Goal: Task Accomplishment & Management: Complete application form

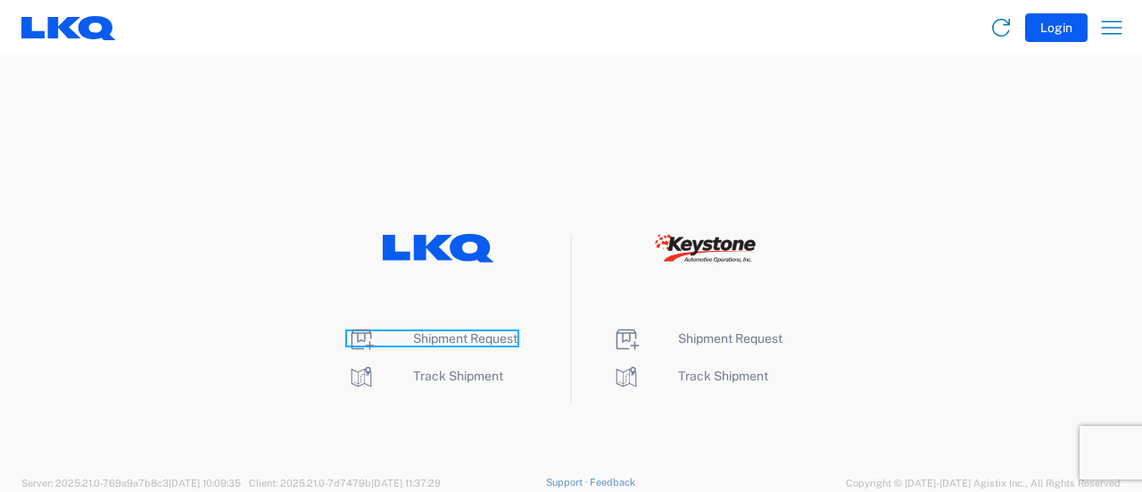
click at [489, 343] on span "Shipment Request" at bounding box center [465, 338] width 104 height 14
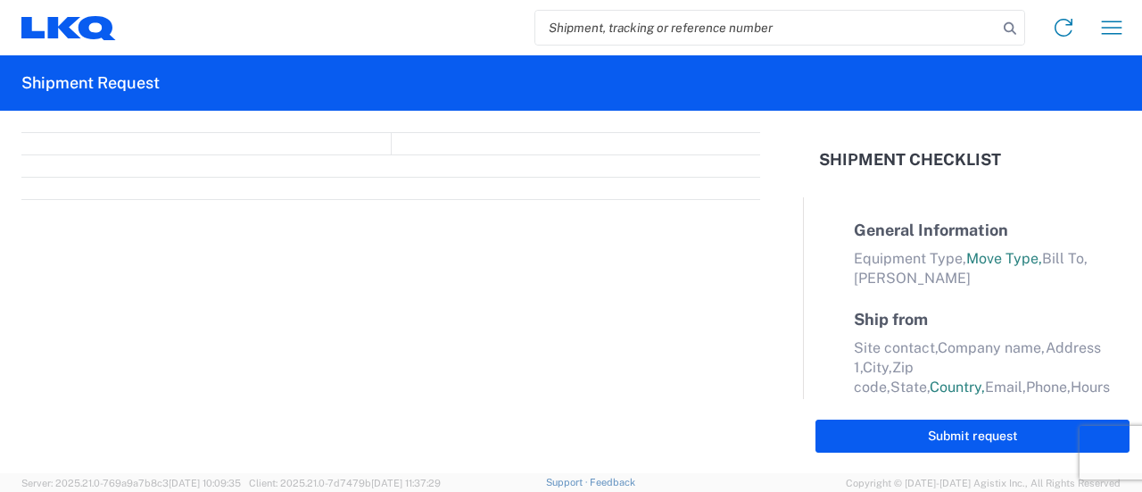
select select "FULL"
select select "LBS"
select select "IN"
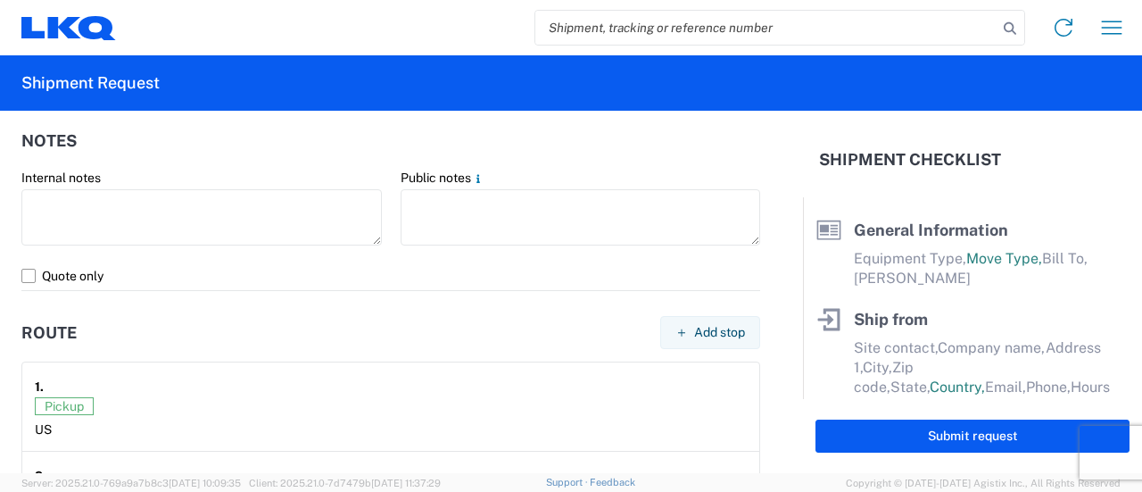
scroll to position [1807, 0]
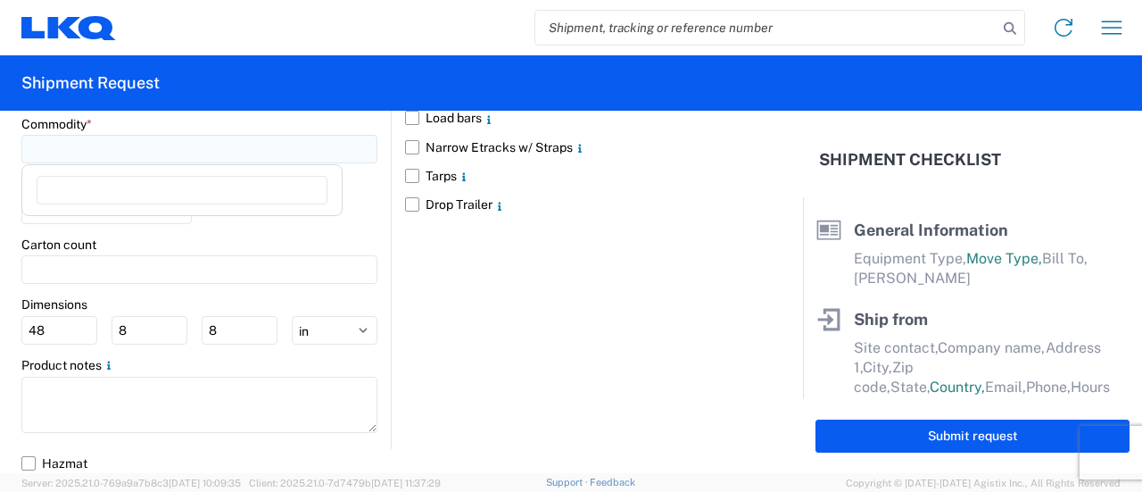
click at [70, 144] on input at bounding box center [199, 149] width 356 height 29
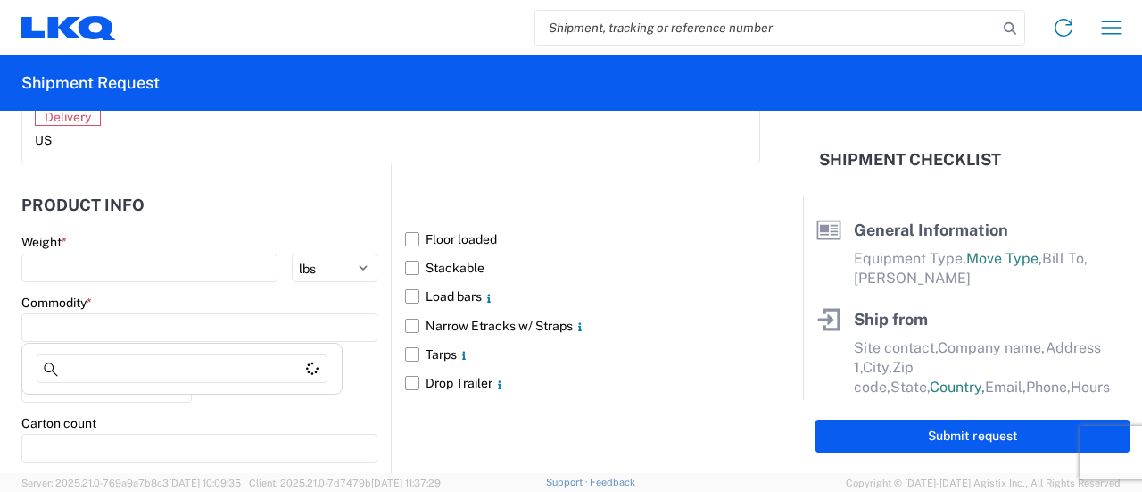
click at [66, 279] on main "Weight * kgs lbs Commodity * Pallet count * Carton count Dimensions 48 8 8 ft i…" at bounding box center [206, 430] width 370 height 393
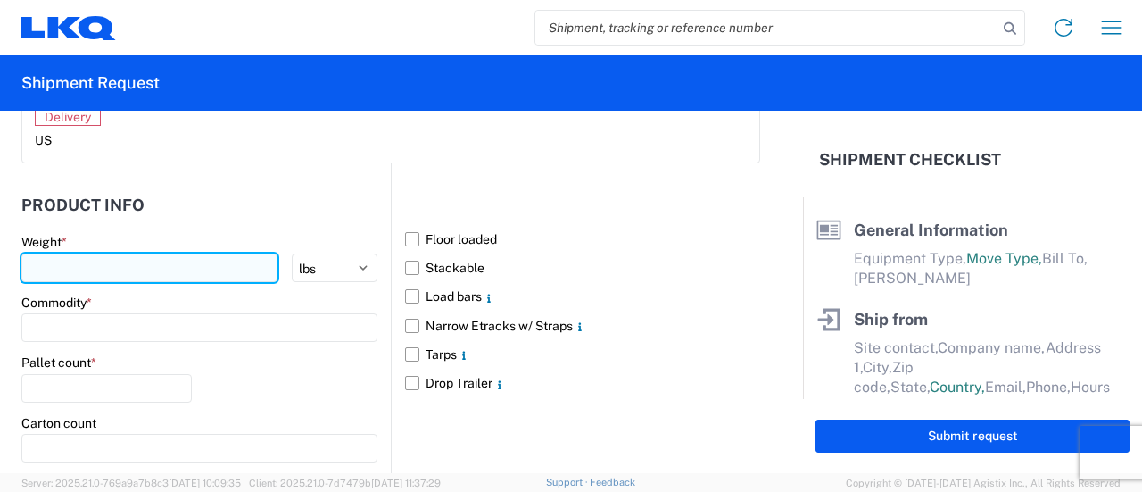
click at [71, 265] on input "number" at bounding box center [149, 267] width 256 height 29
type input "43000"
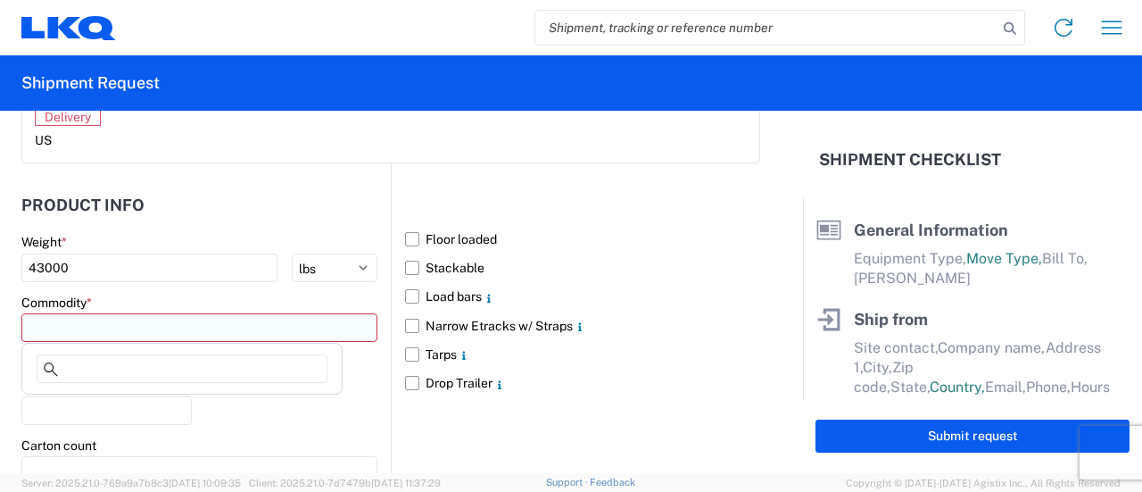
click at [98, 331] on input at bounding box center [199, 327] width 356 height 29
click at [151, 381] on input at bounding box center [182, 368] width 291 height 29
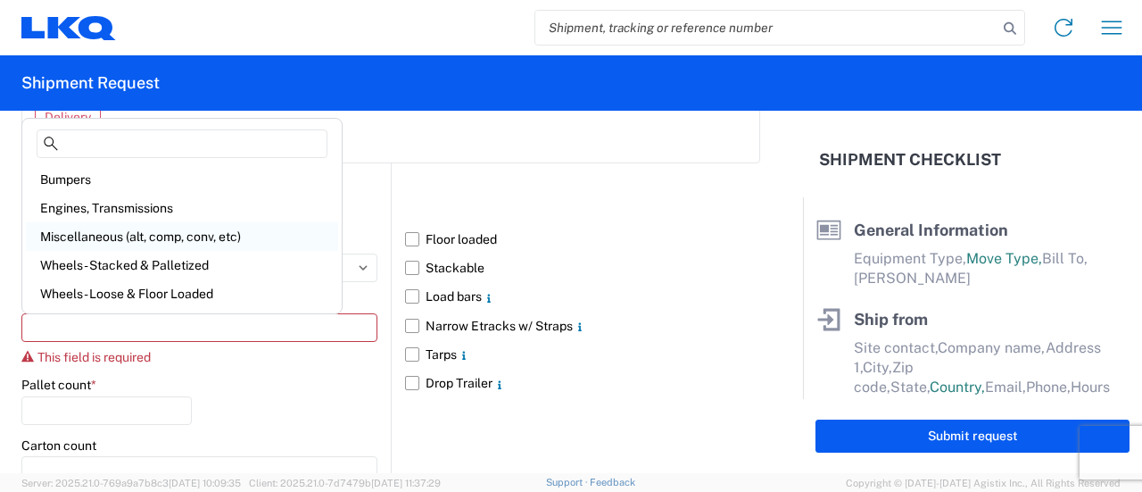
click at [124, 232] on div "Miscellaneous (alt, comp, conv, etc)" at bounding box center [182, 236] width 312 height 29
type input "Miscellaneous (alt, comp, conv, etc)"
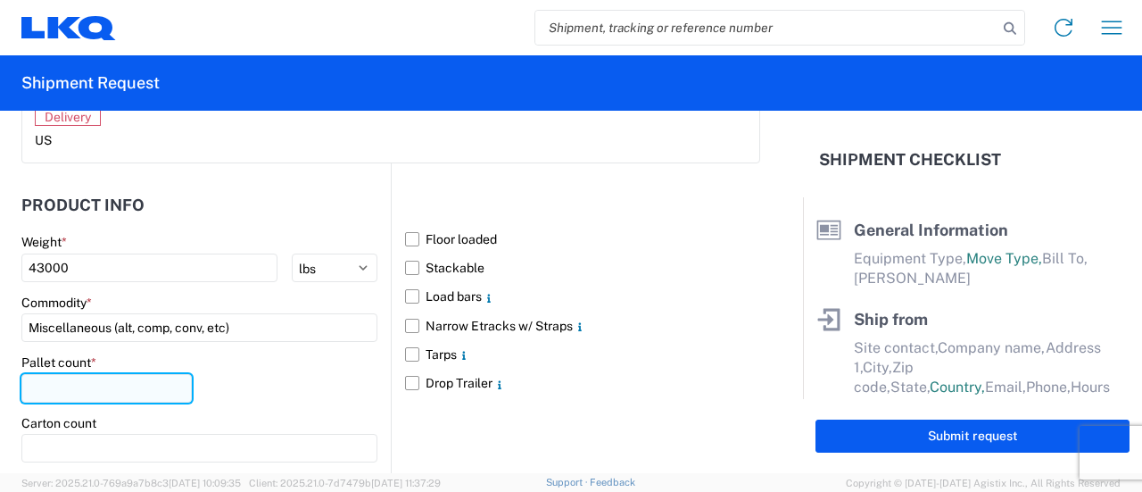
click at [111, 387] on input "number" at bounding box center [106, 388] width 170 height 29
type input "24"
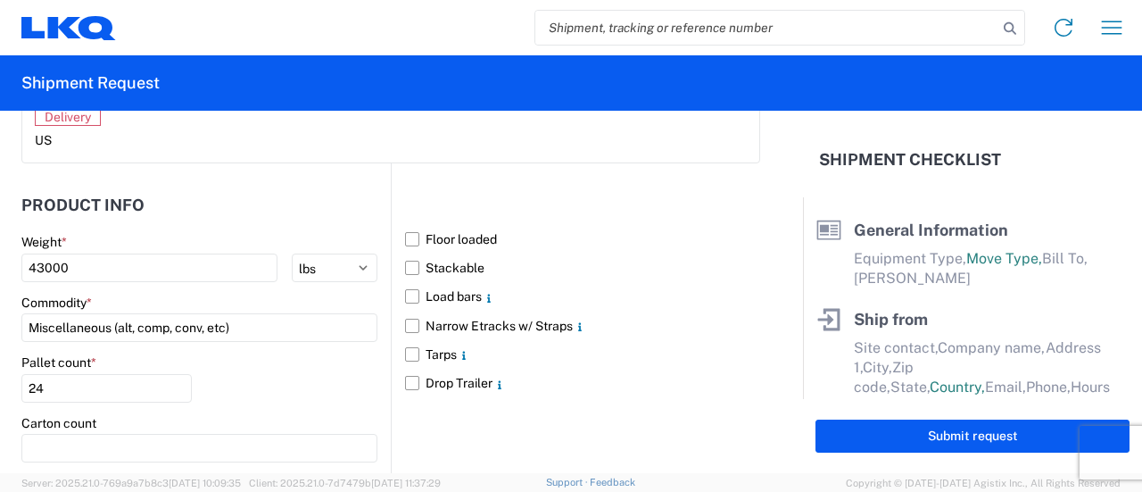
click at [270, 199] on header "Product Info" at bounding box center [206, 205] width 370 height 40
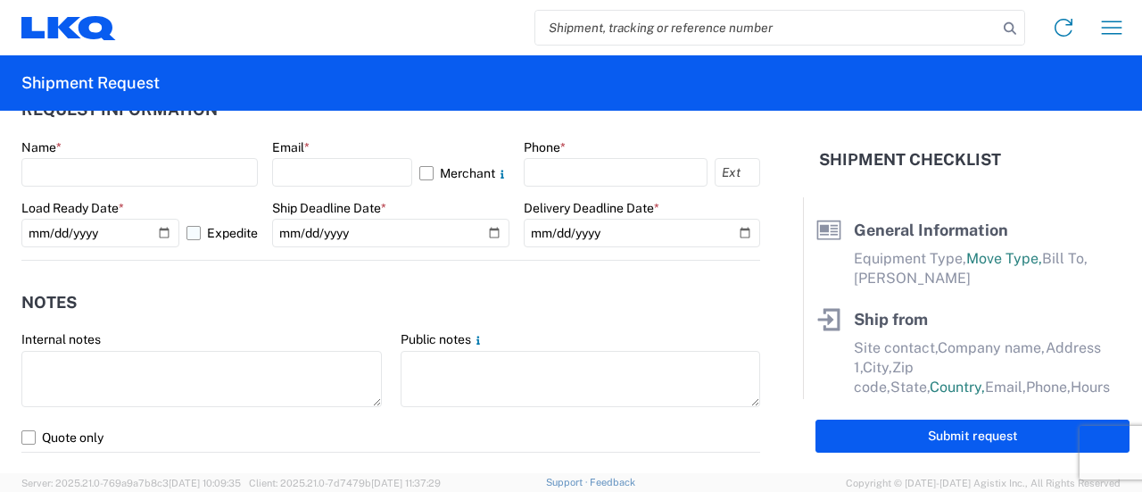
scroll to position [1093, 0]
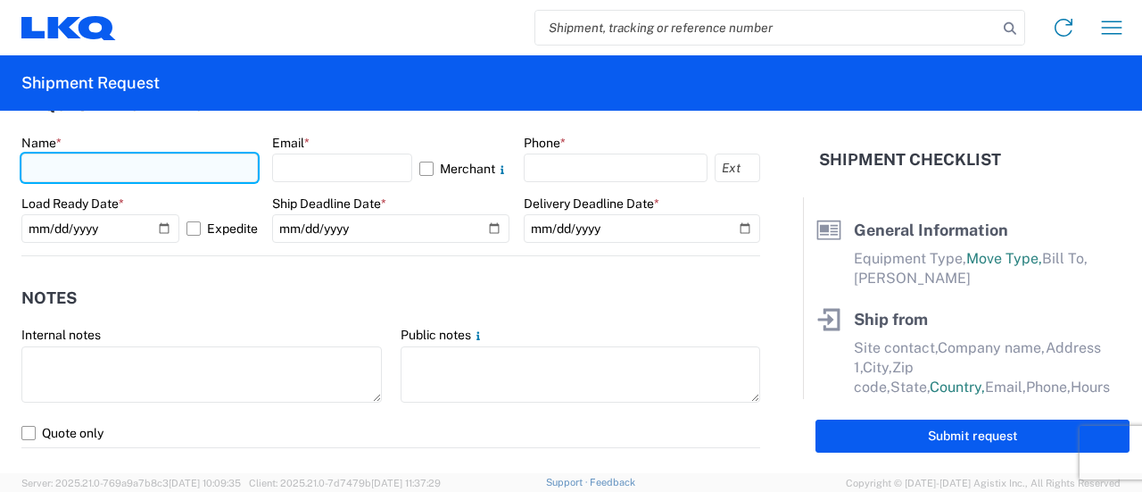
click at [104, 164] on input "text" at bounding box center [139, 168] width 237 height 29
click at [104, 163] on input "[PERSON_NAME]" at bounding box center [139, 168] width 237 height 29
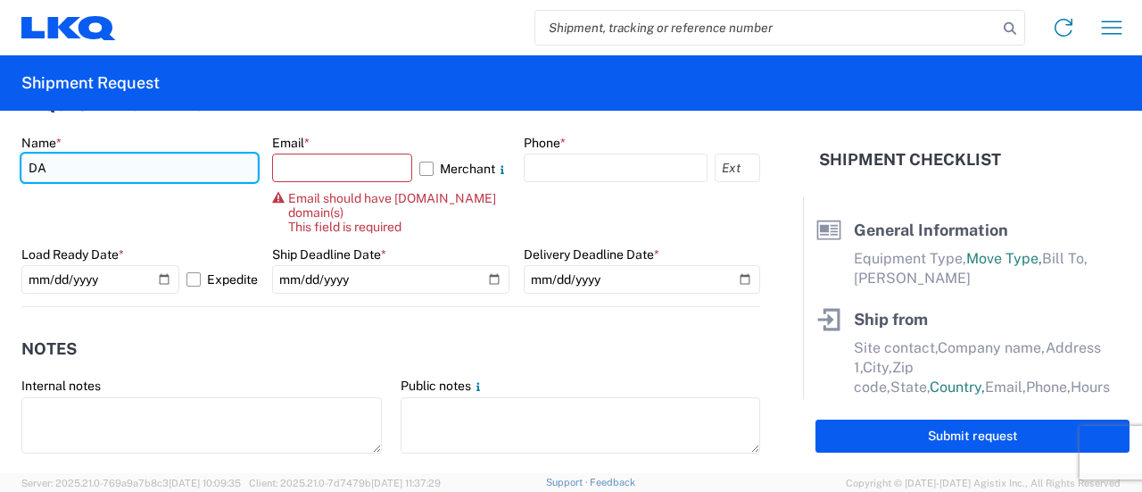
type input "D"
type input "[PERSON_NAME]"
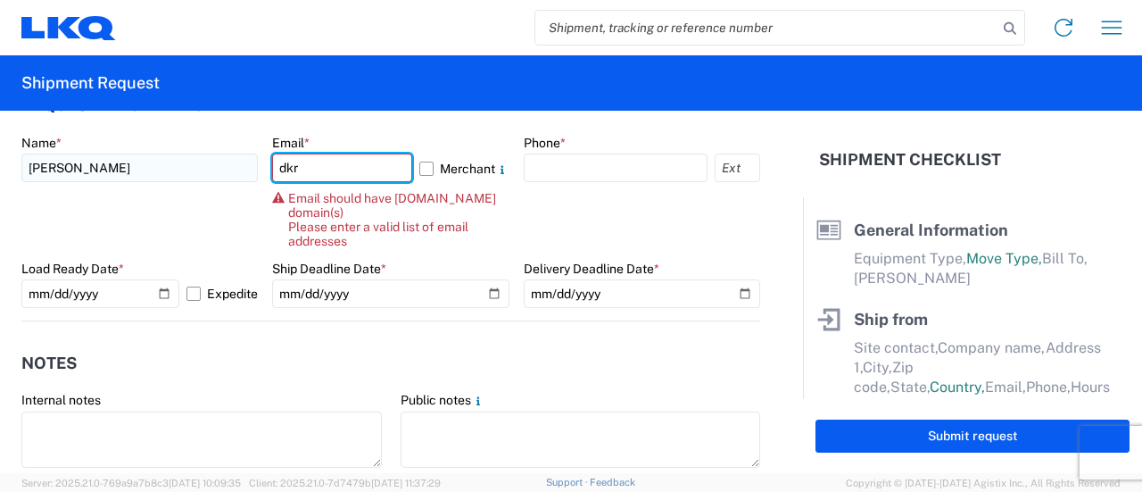
type input "[EMAIL_ADDRESS][DOMAIN_NAME]"
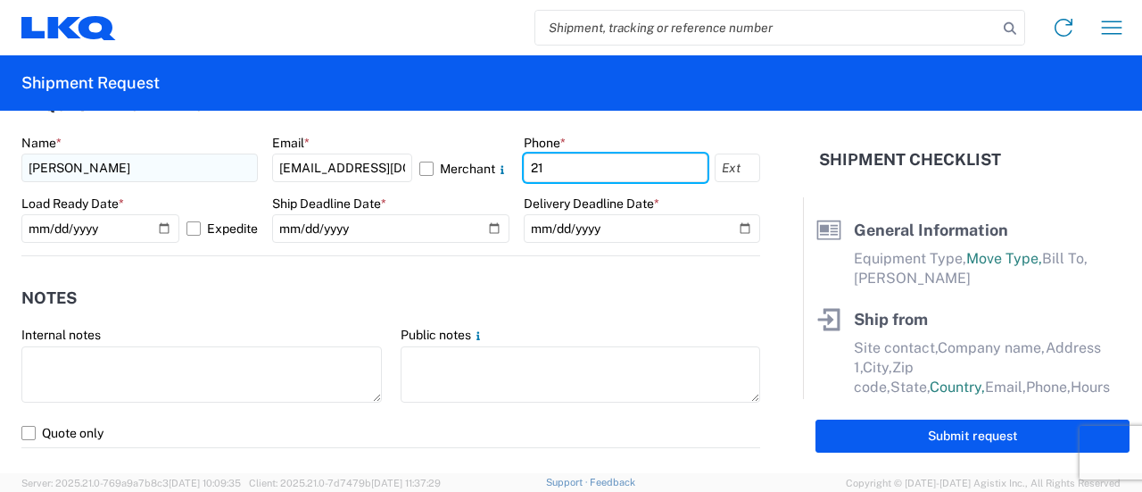
type input "2153297610"
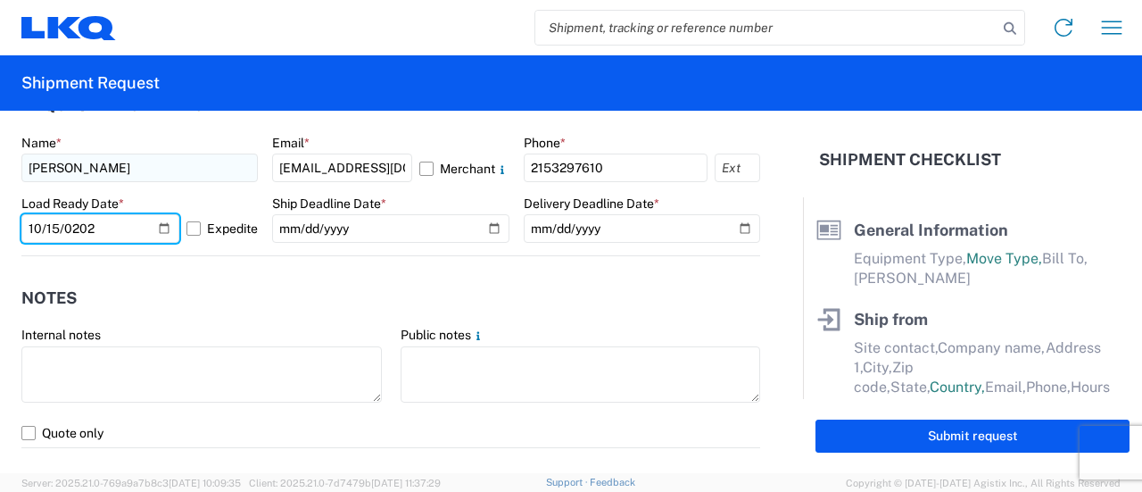
type input "[DATE]"
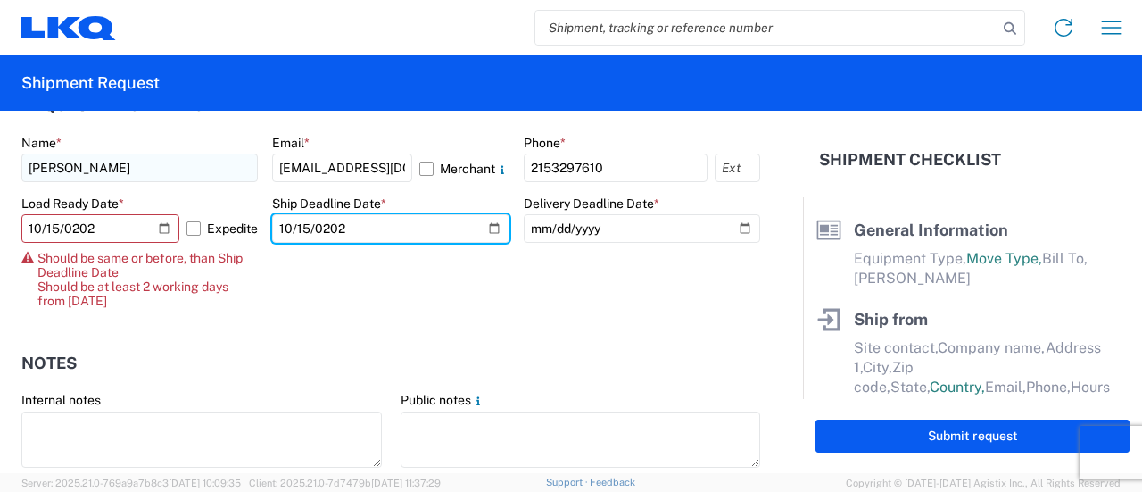
type input "[DATE]"
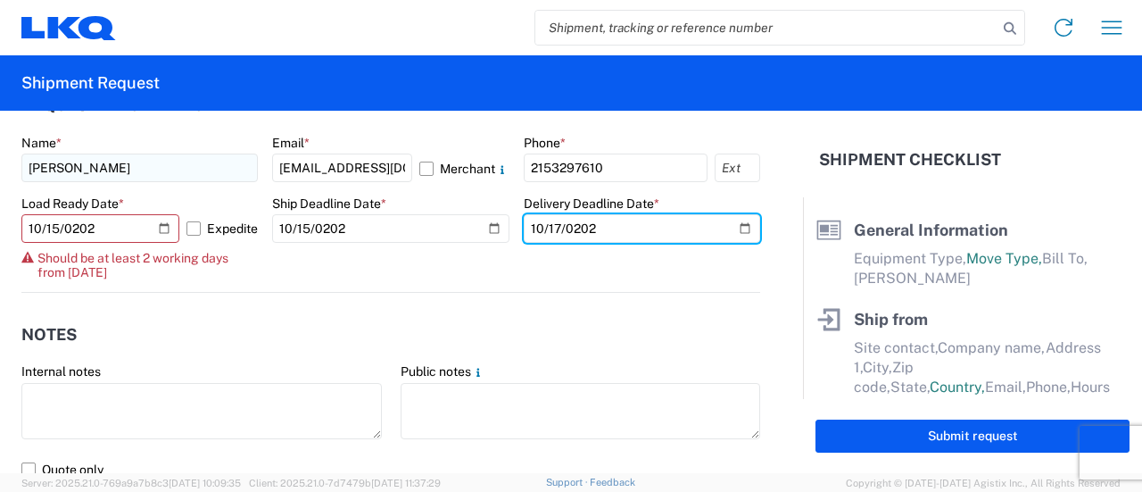
type input "[DATE]"
click at [325, 269] on agx-form-control-wrapper-v2 "Ship Deadline Date * [DATE]" at bounding box center [390, 243] width 237 height 97
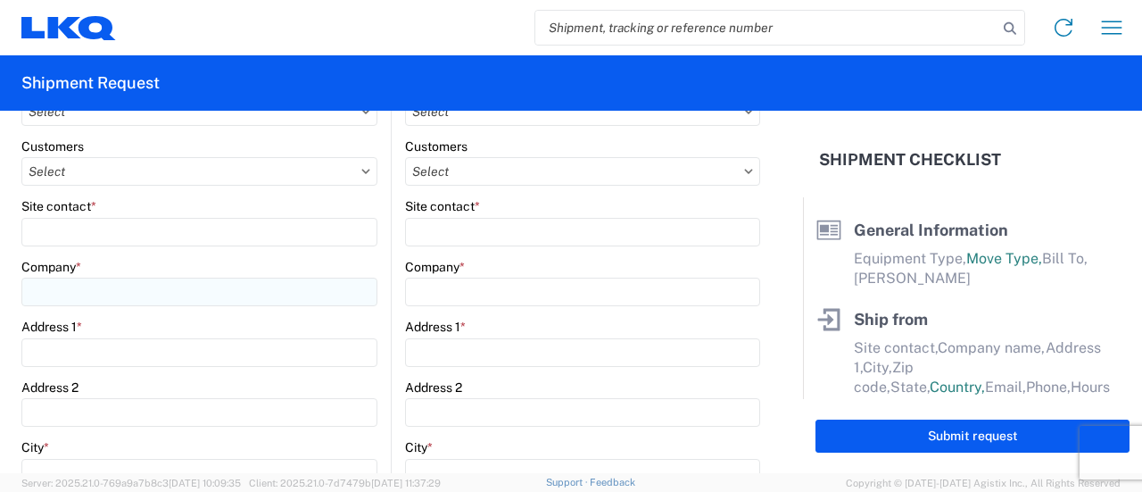
scroll to position [201, 0]
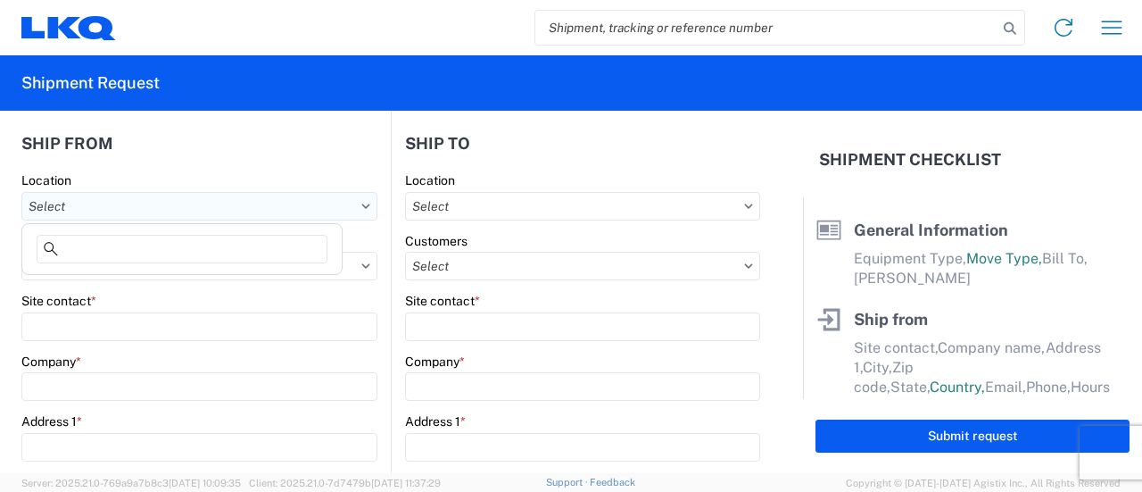
click at [102, 207] on input "text" at bounding box center [199, 206] width 356 height 29
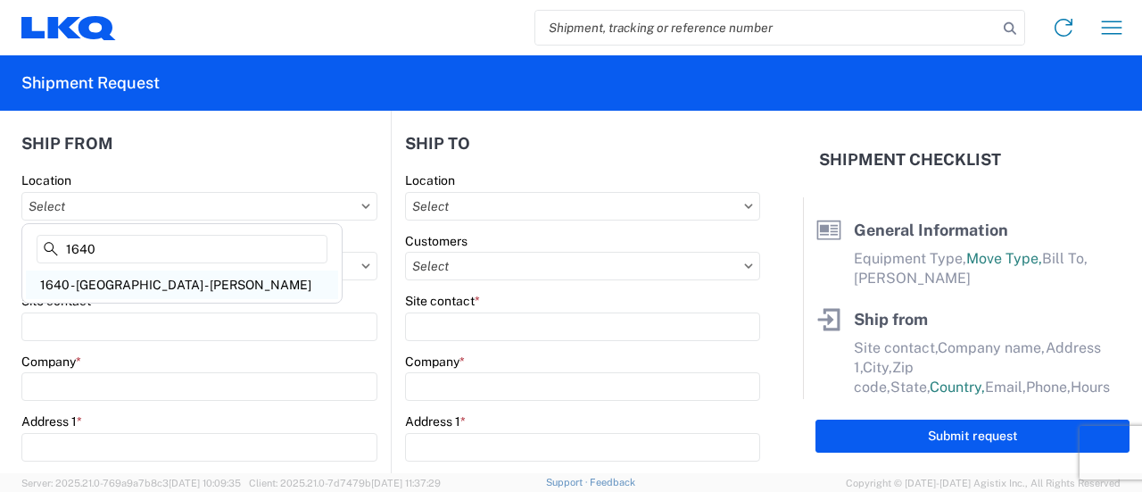
type input "1640"
click at [111, 277] on div "1640 - [GEOGRAPHIC_DATA] - [PERSON_NAME]" at bounding box center [182, 284] width 312 height 29
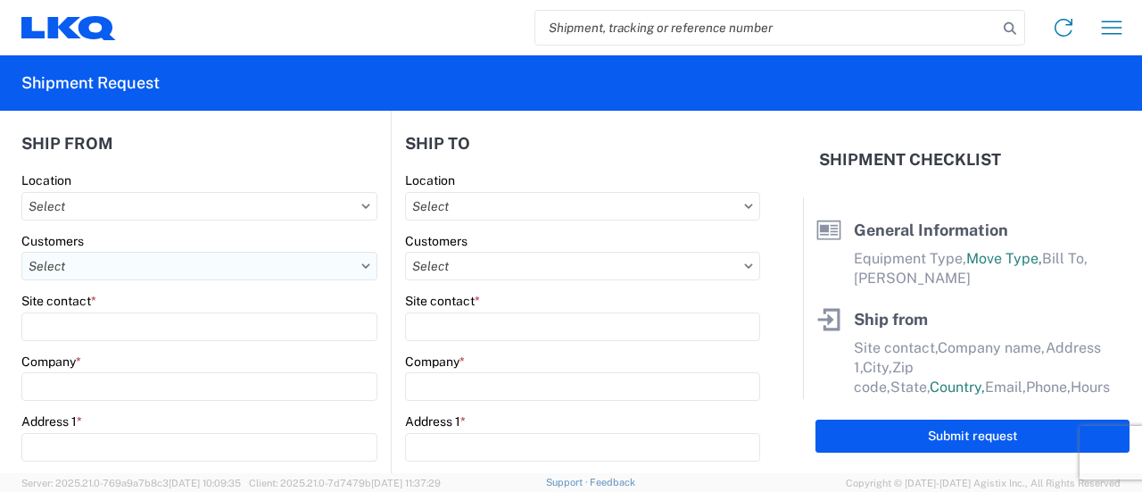
type input "1640 - [GEOGRAPHIC_DATA] - [PERSON_NAME]"
type input "LKQ Corporation"
type input "[STREET_ADDRESS]"
type input "Fairless Hills"
type input "19030"
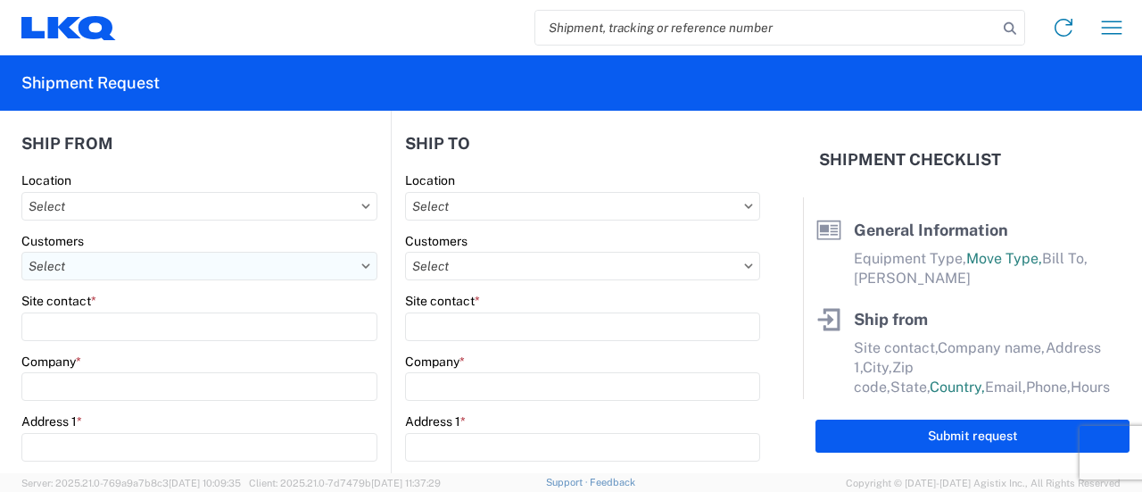
select select "PA"
select select "US"
type input "08:00"
type input "14:00"
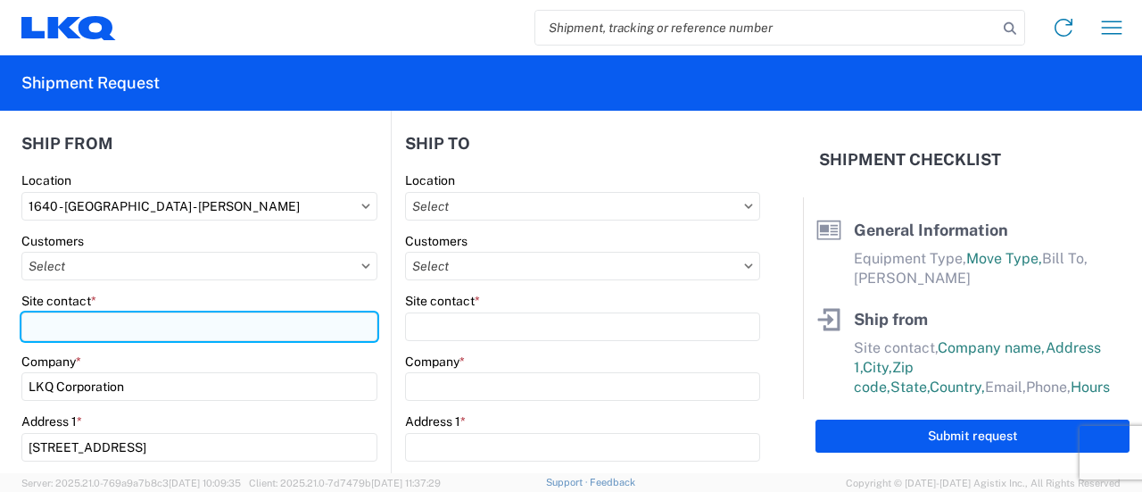
click at [97, 329] on input "Site contact *" at bounding box center [199, 326] width 356 height 29
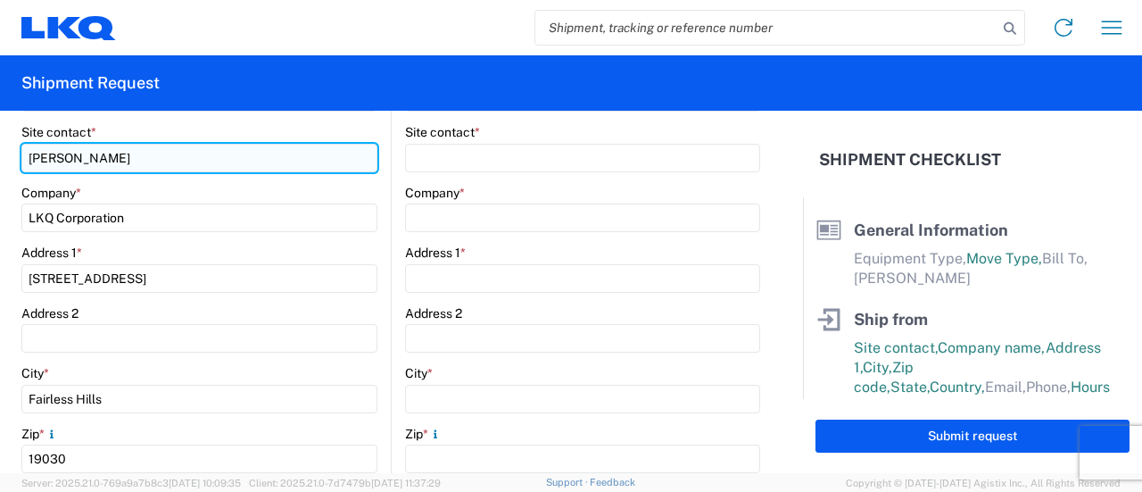
scroll to position [558, 0]
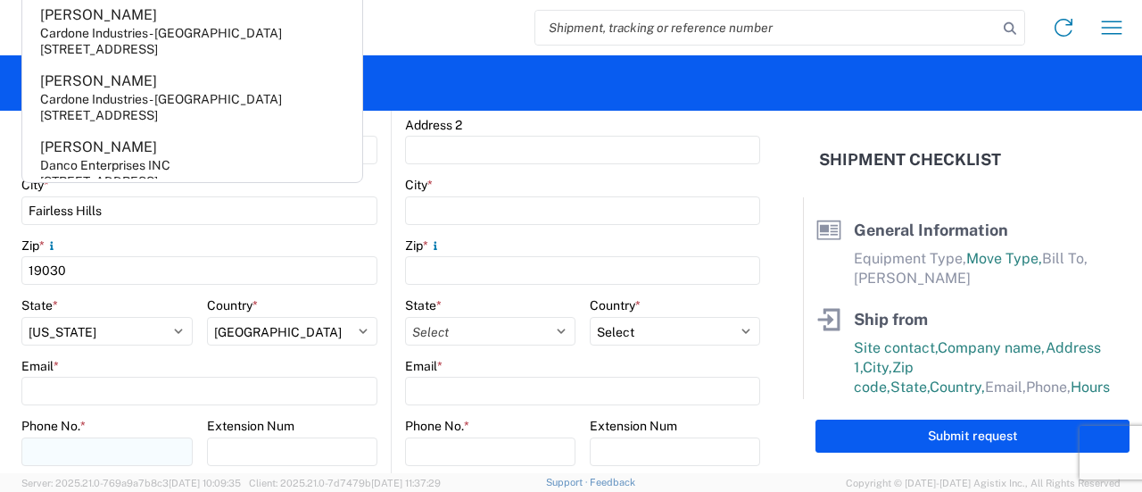
type input "[PERSON_NAME]"
click at [30, 448] on input "Phone No. *" at bounding box center [106, 451] width 171 height 29
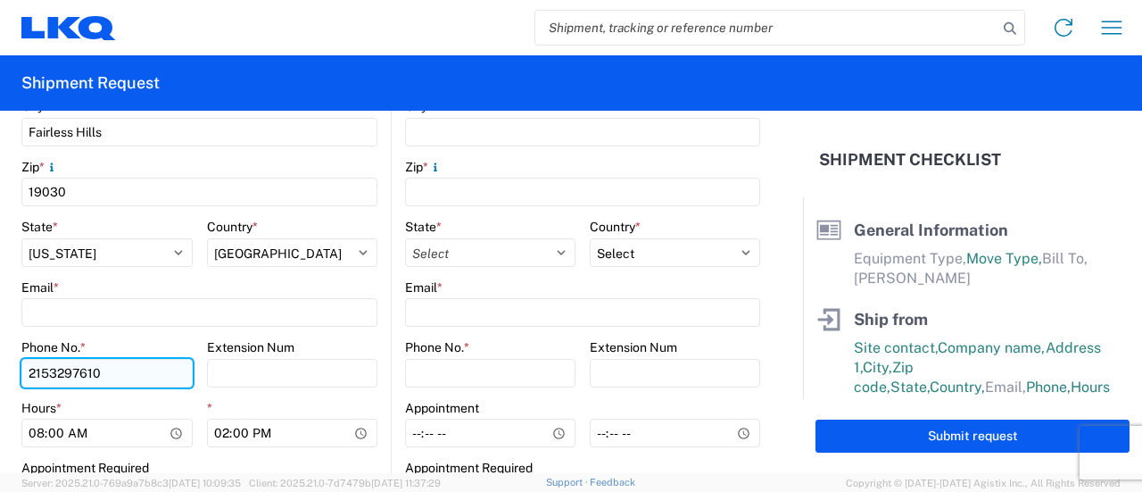
scroll to position [736, 0]
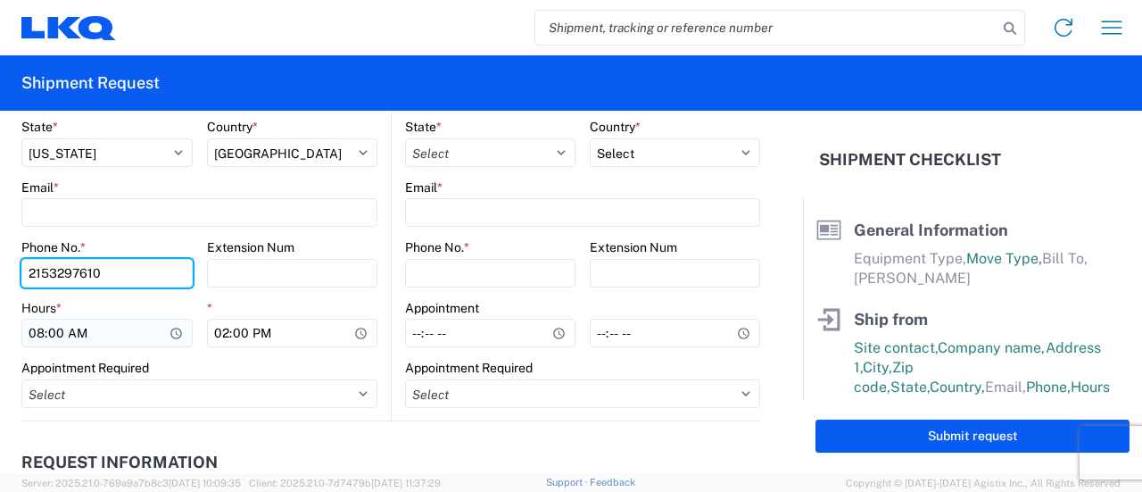
type input "2153297610"
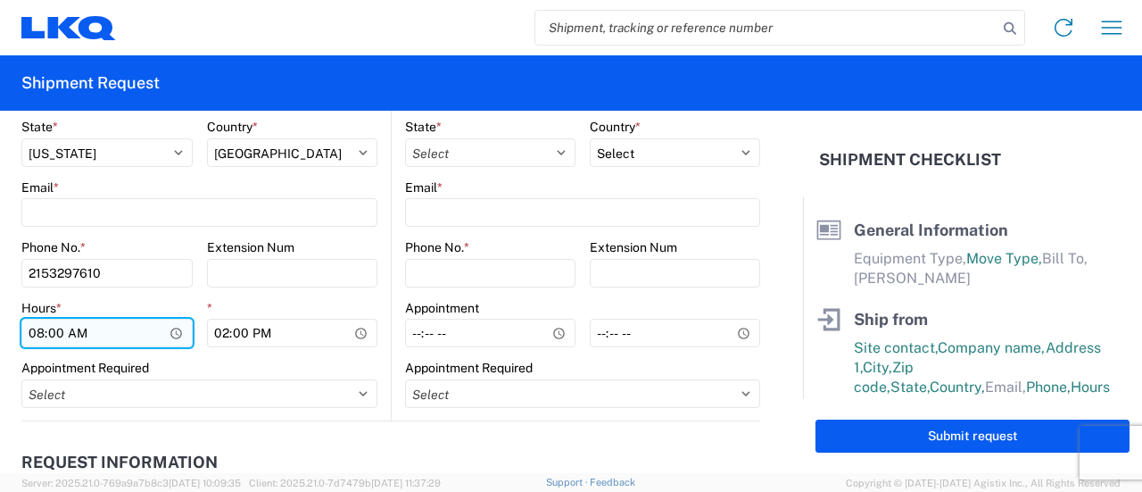
click at [51, 341] on input "08:00" at bounding box center [106, 333] width 171 height 29
type input "07:30"
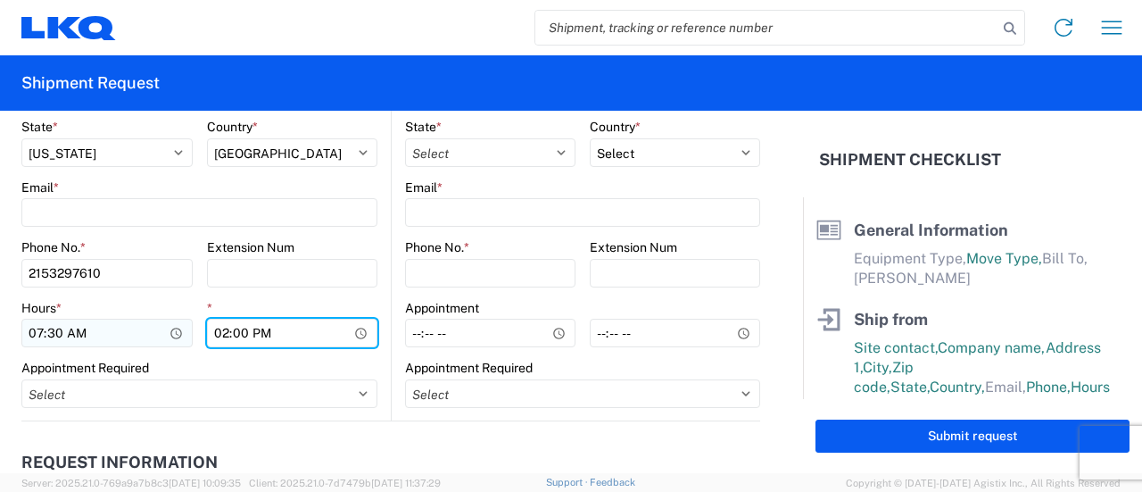
type input "15:00"
click at [375, 254] on main "1640 Location 1640 - [GEOGRAPHIC_DATA] - [PERSON_NAME] Customers Site contact *…" at bounding box center [206, 29] width 370 height 784
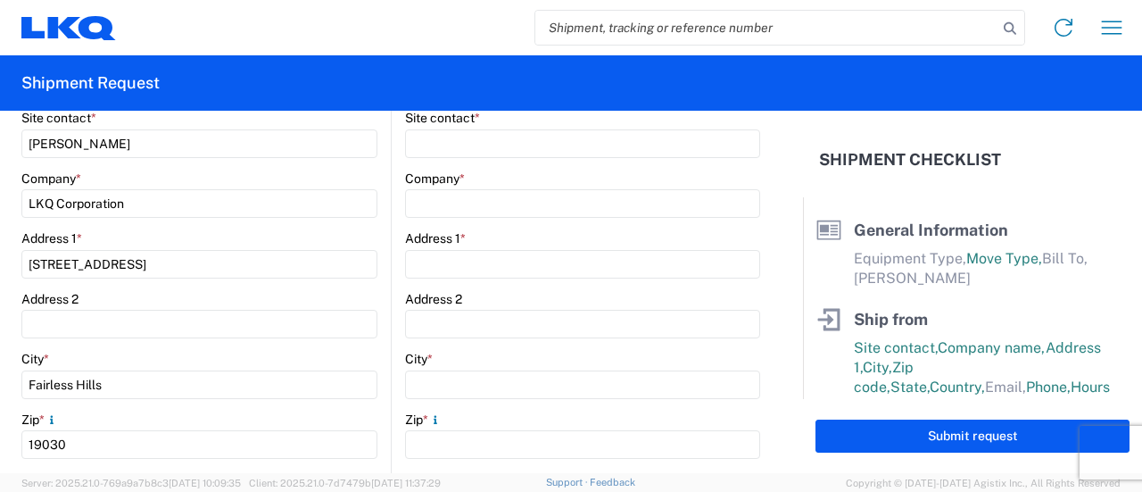
scroll to position [201, 0]
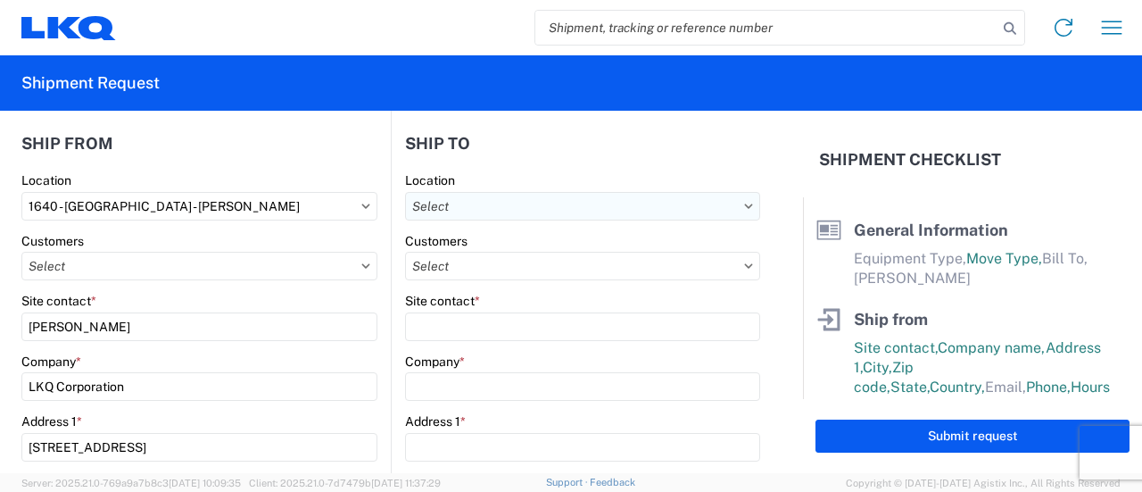
click at [433, 208] on input "text" at bounding box center [582, 206] width 355 height 29
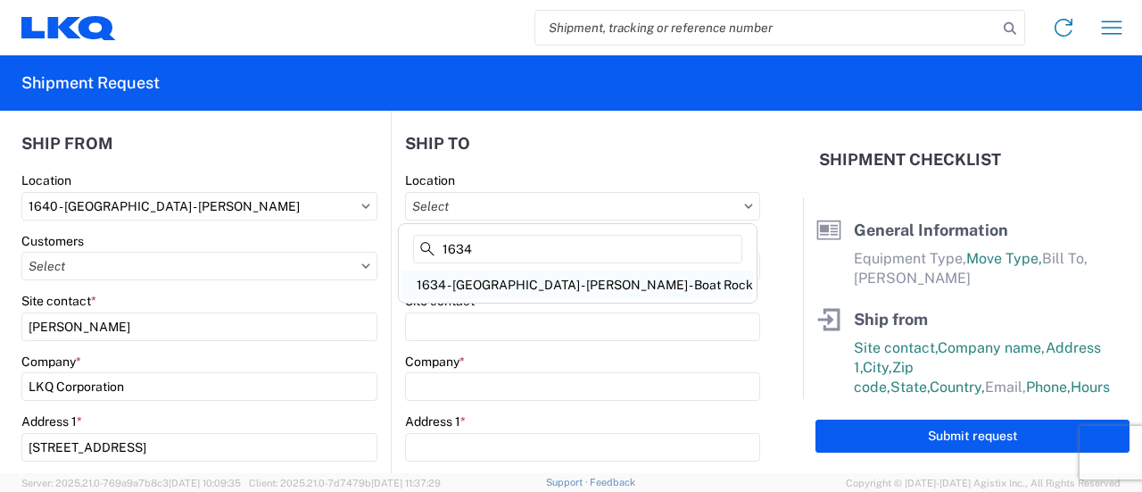
type input "1634"
click at [468, 275] on div "1634 - [GEOGRAPHIC_DATA] - [PERSON_NAME] - Boat Rock" at bounding box center [578, 284] width 351 height 29
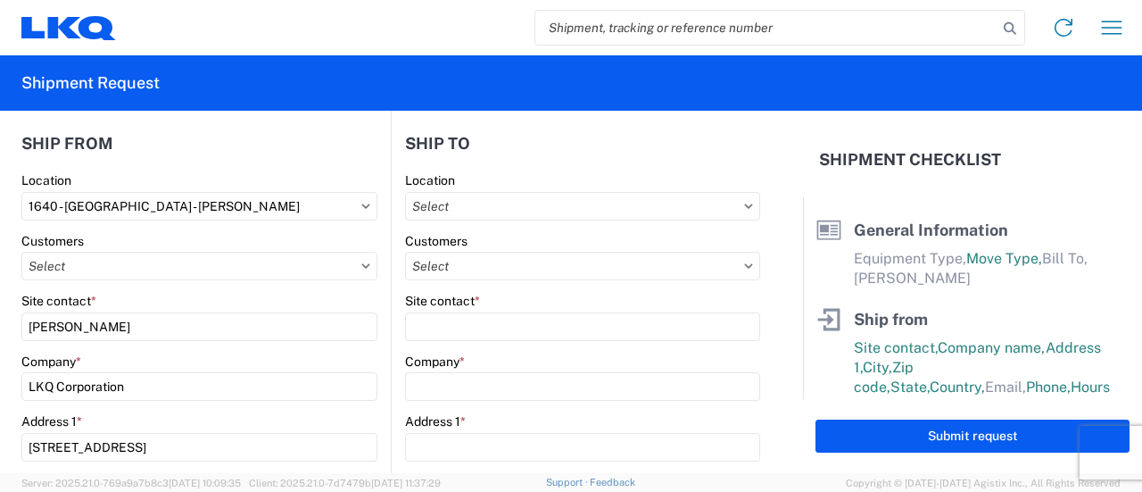
type input "1634 - [GEOGRAPHIC_DATA] - [PERSON_NAME] - Boat Rock"
type input "LKQ Corporation"
type input "[STREET_ADDRESS]"
type input "[GEOGRAPHIC_DATA]"
type input "30336"
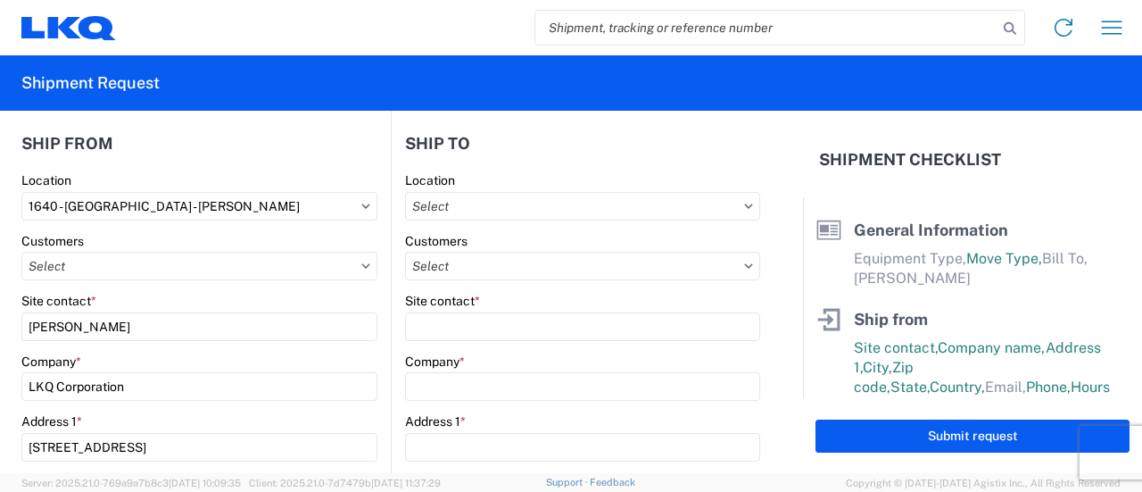
select select
select select "US"
type input "[PHONE_NUMBER]"
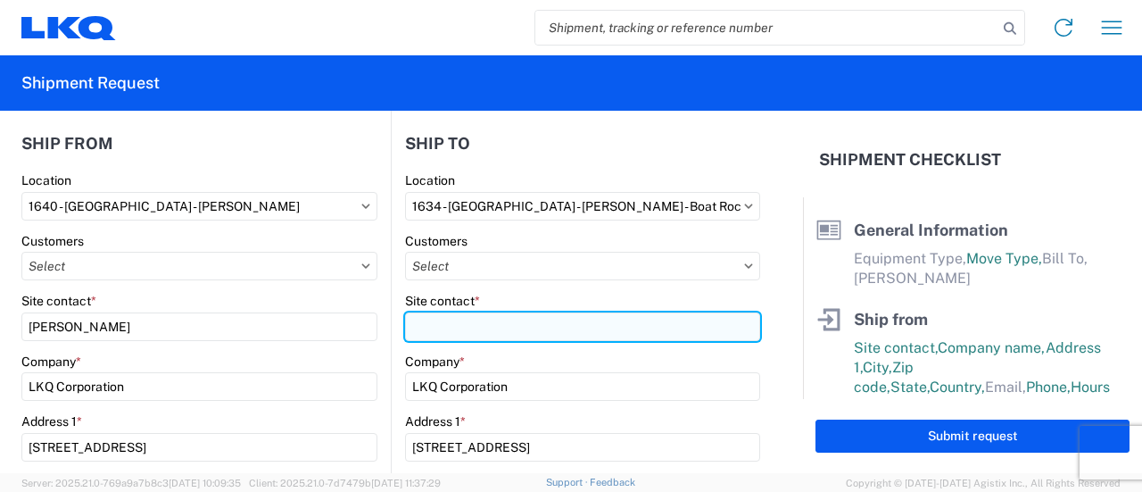
click at [457, 329] on input "Site contact *" at bounding box center [582, 326] width 355 height 29
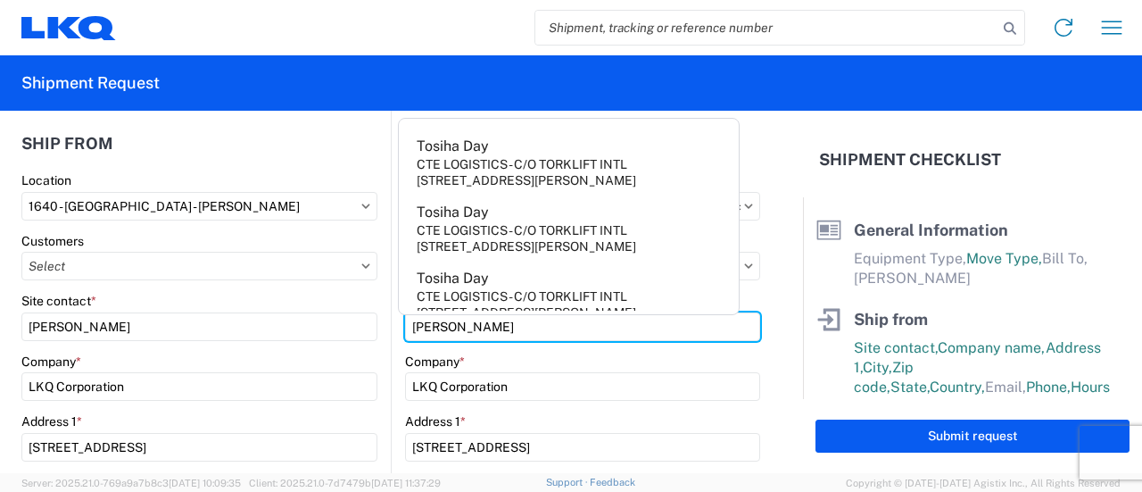
type input "[PERSON_NAME]"
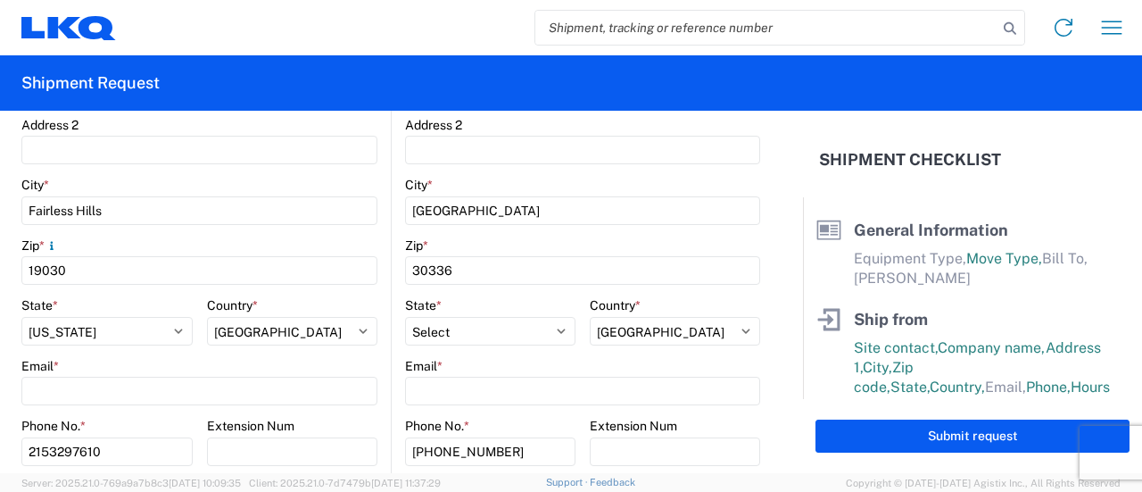
scroll to position [0, 0]
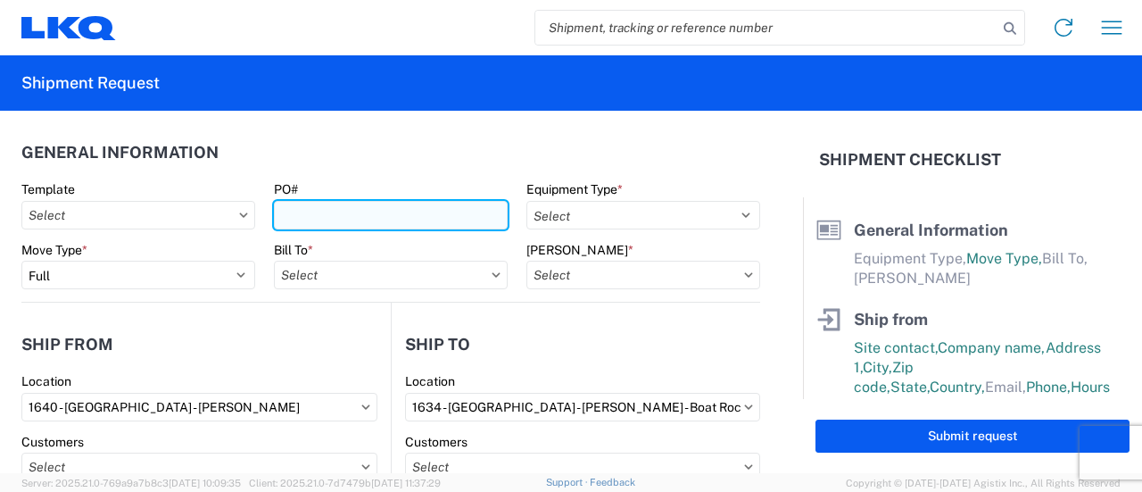
click at [364, 202] on input "PO#" at bounding box center [391, 215] width 234 height 29
type input "TR1640-ATL278"
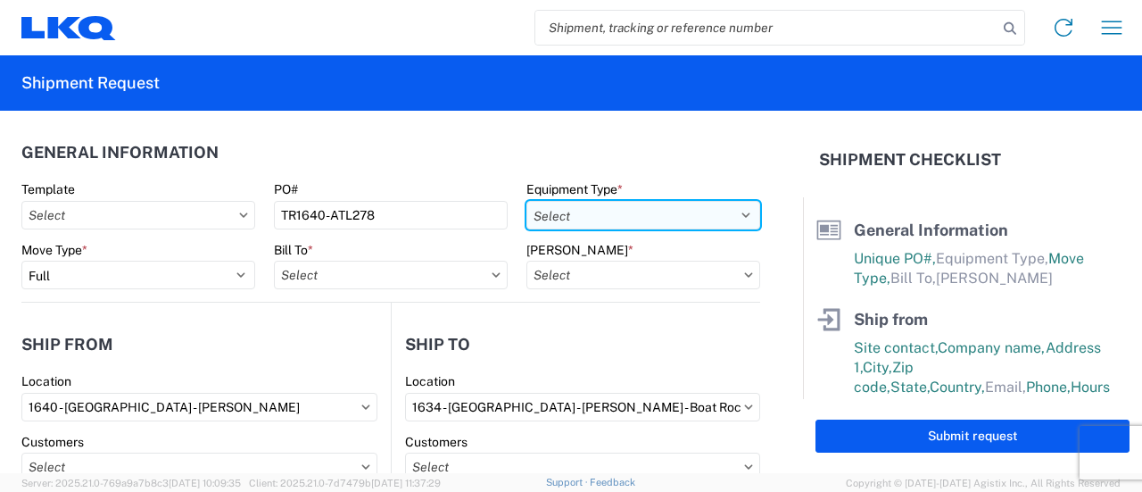
click at [691, 215] on select "Select 53’ Dry Van Flatbed Dropdeck (van) Lowboy (flatbed) Rail" at bounding box center [644, 215] width 234 height 29
select select "STDV"
click at [527, 201] on select "Select 53’ Dry Van Flatbed Dropdeck (van) Lowboy (flatbed) Rail" at bounding box center [644, 215] width 234 height 29
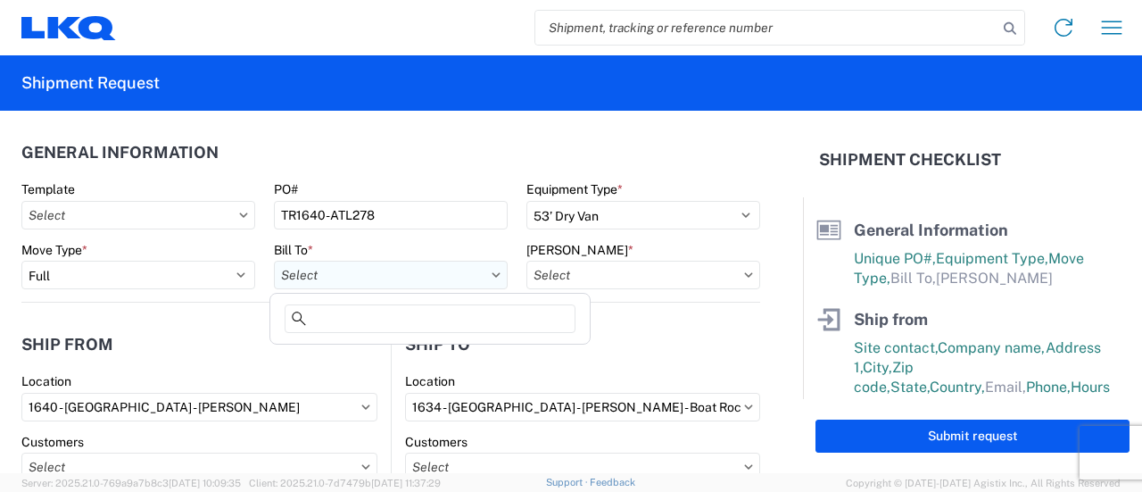
click at [366, 274] on input "text" at bounding box center [391, 275] width 234 height 29
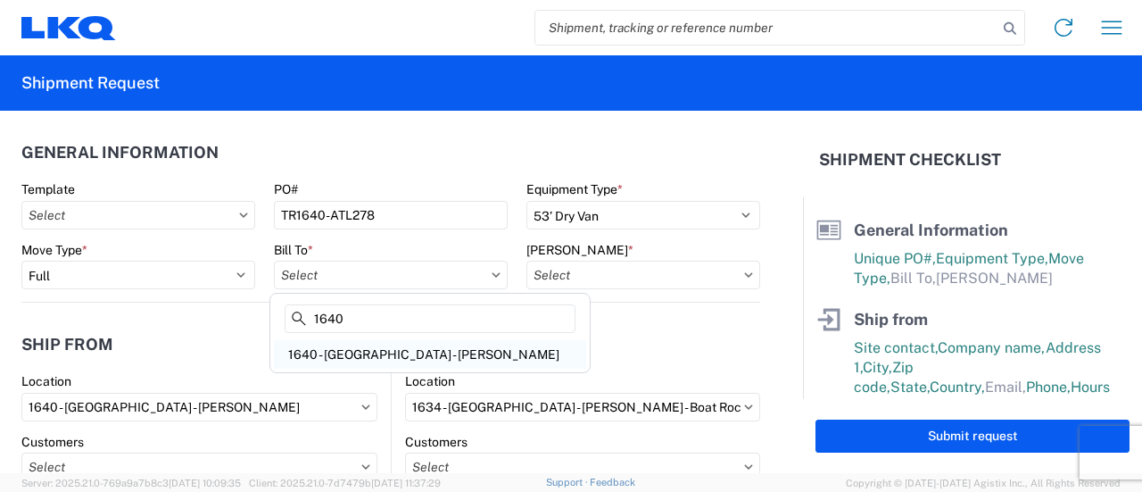
type input "1640"
click at [373, 353] on div "1640 - [GEOGRAPHIC_DATA] - [PERSON_NAME]" at bounding box center [430, 354] width 312 height 29
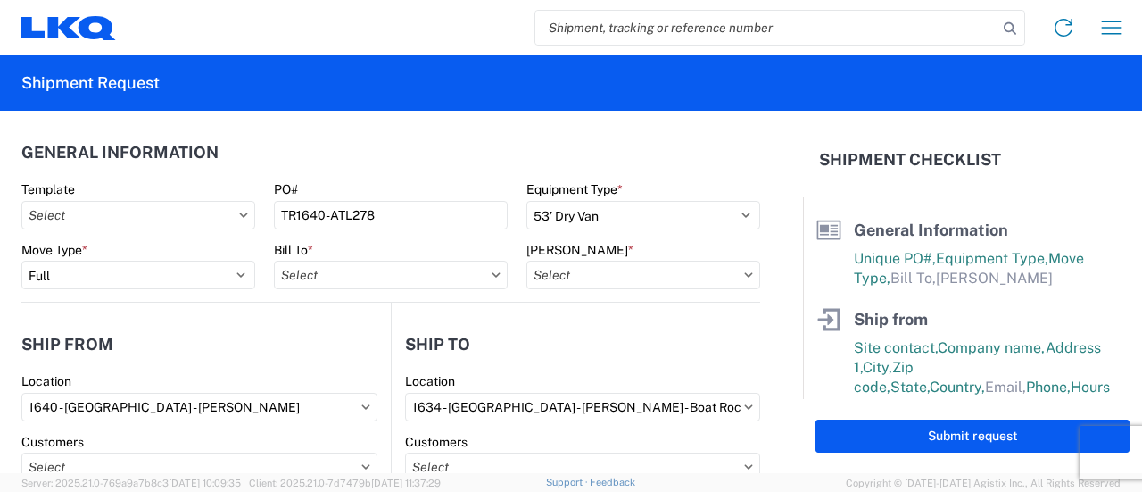
type input "1640 - [GEOGRAPHIC_DATA] - [PERSON_NAME]"
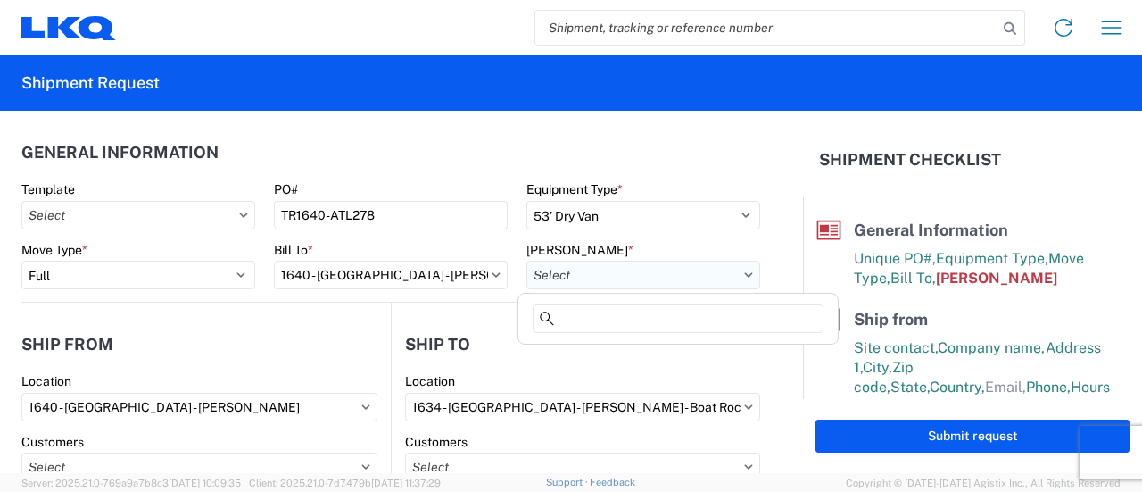
click at [716, 279] on input "text" at bounding box center [644, 275] width 234 height 29
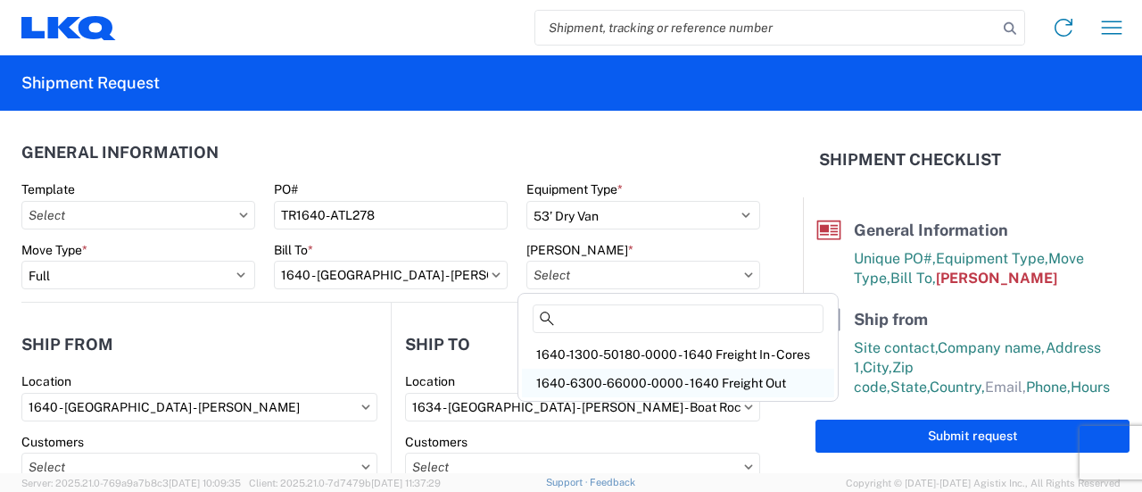
click at [716, 375] on div "1640-6300-66000-0000 - 1640 Freight Out" at bounding box center [678, 383] width 312 height 29
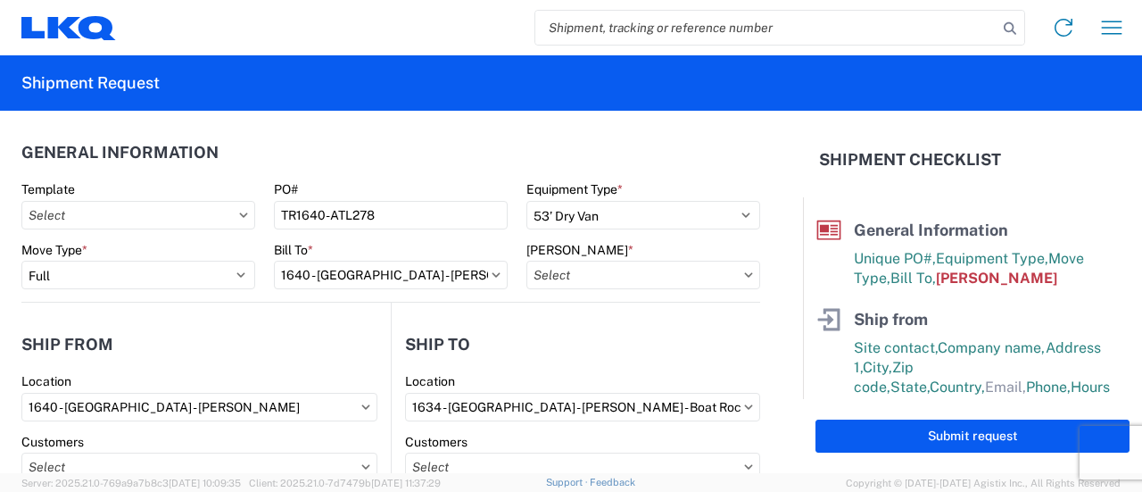
type input "1640-6300-66000-0000 - 1640 Freight Out"
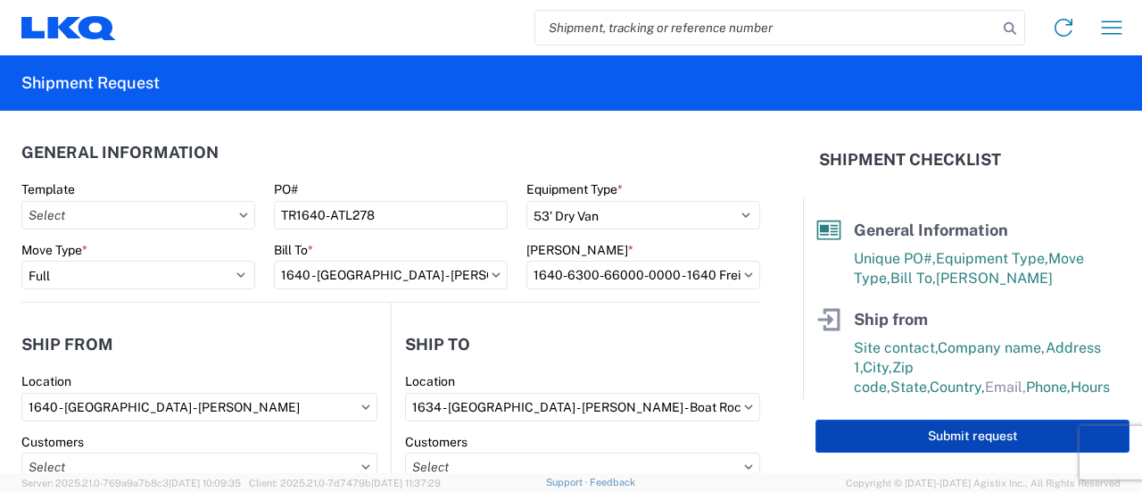
click at [932, 440] on button "Submit request" at bounding box center [973, 435] width 314 height 33
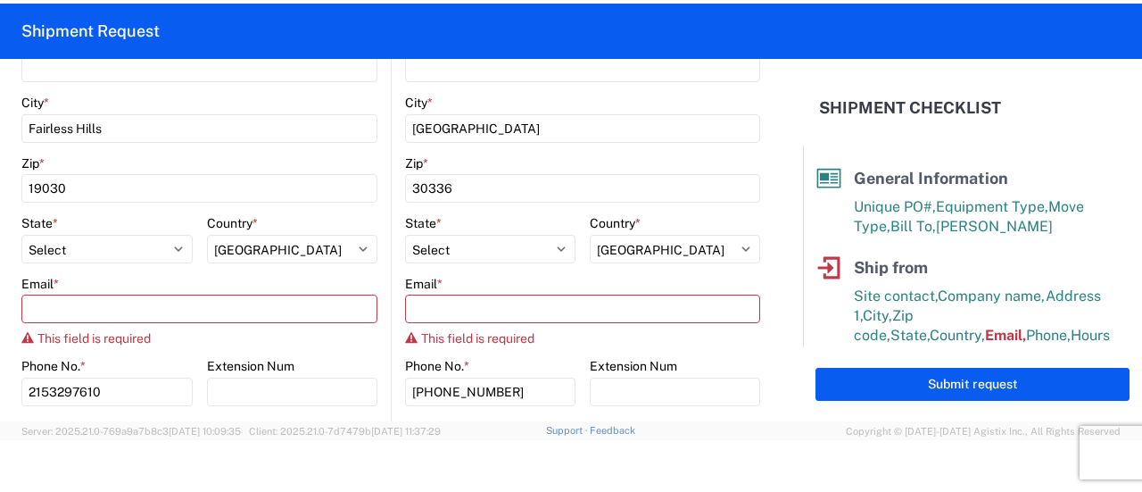
scroll to position [625, 0]
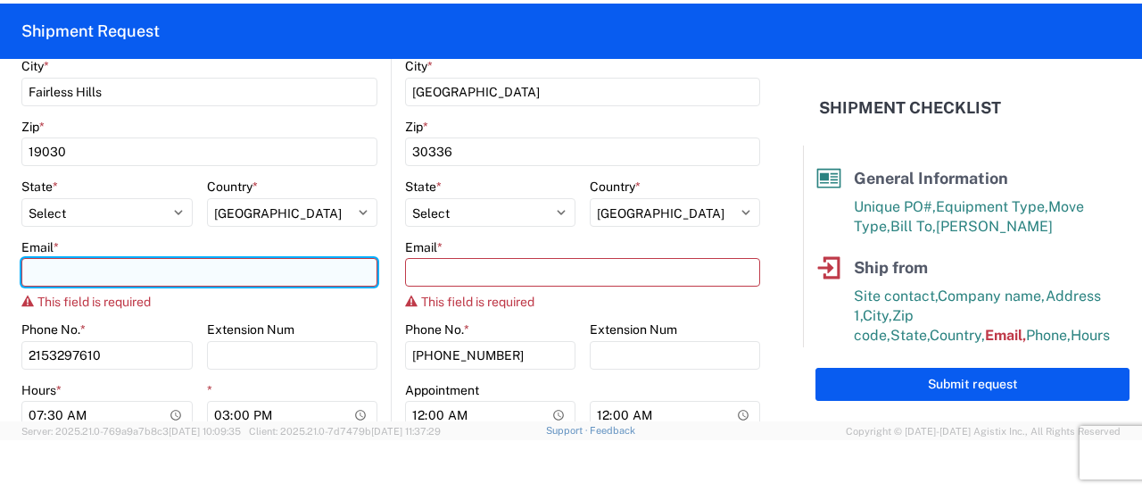
click at [182, 265] on input "Email *" at bounding box center [199, 272] width 356 height 29
type input "[EMAIL_ADDRESS][DOMAIN_NAME]"
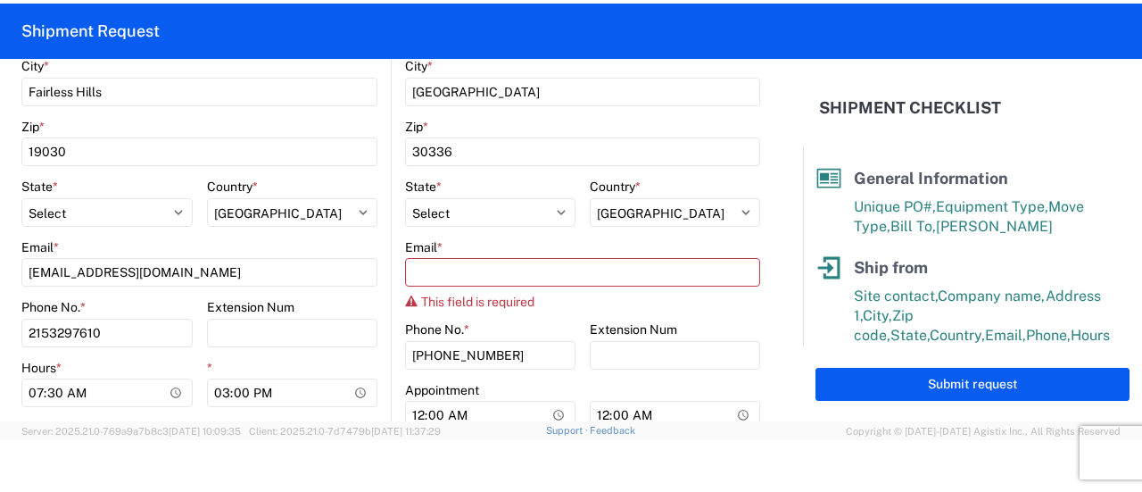
click at [493, 291] on div "Email * This field is required" at bounding box center [582, 274] width 355 height 71
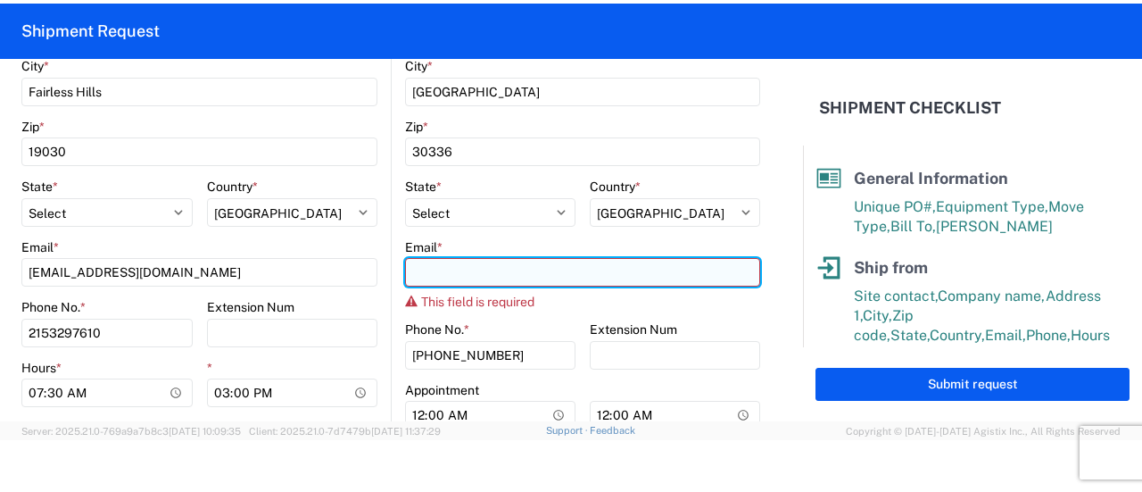
click at [505, 276] on input "Email *" at bounding box center [582, 272] width 355 height 29
type input "[EMAIL_ADDRESS][DOMAIN_NAME]"
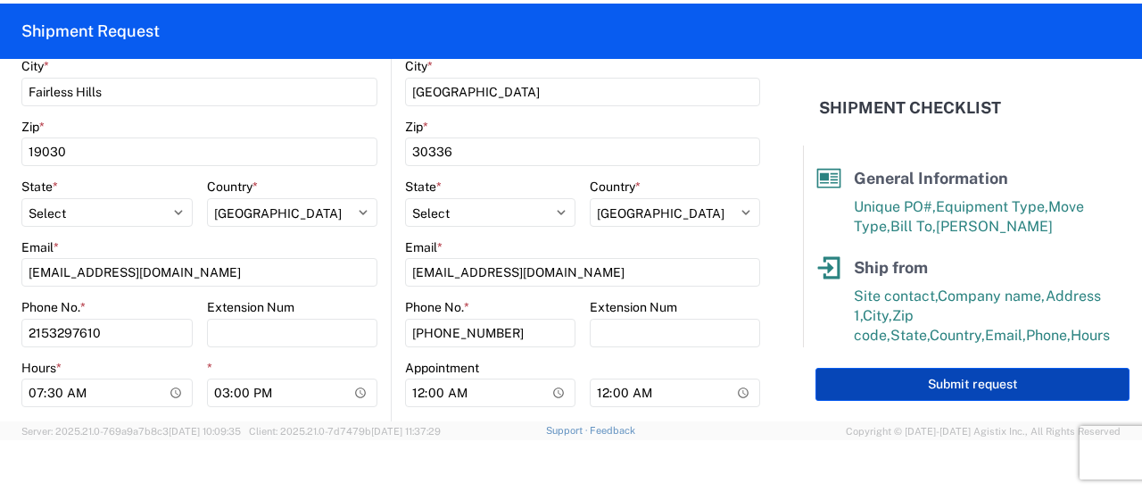
click at [966, 391] on button "Submit request" at bounding box center [973, 384] width 314 height 33
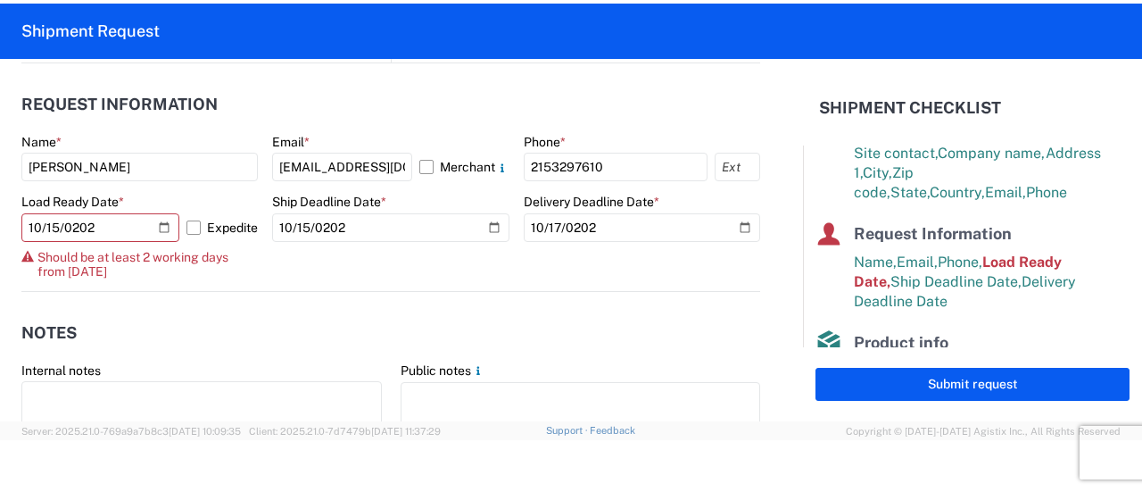
scroll to position [1071, 0]
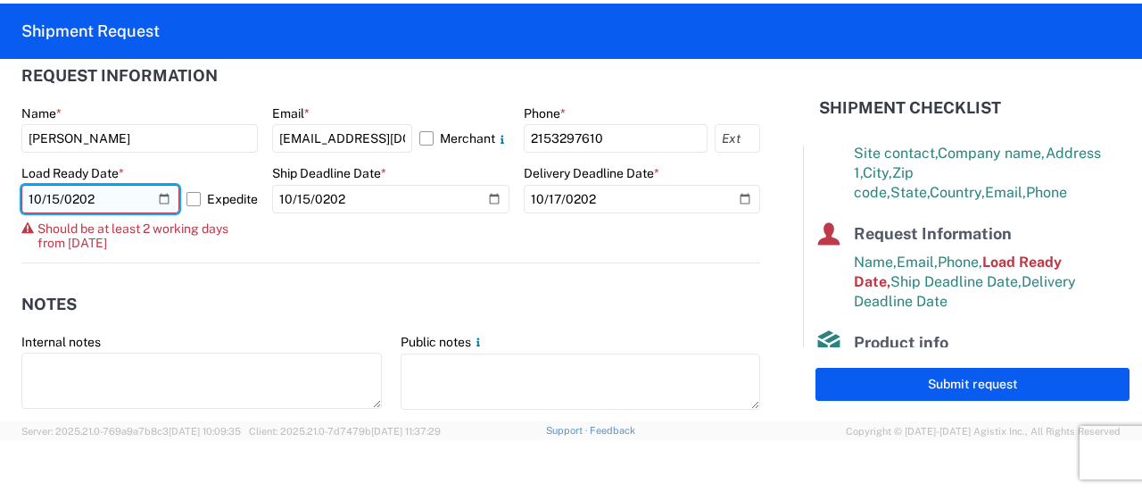
click at [127, 201] on input "[DATE]" at bounding box center [100, 199] width 158 height 29
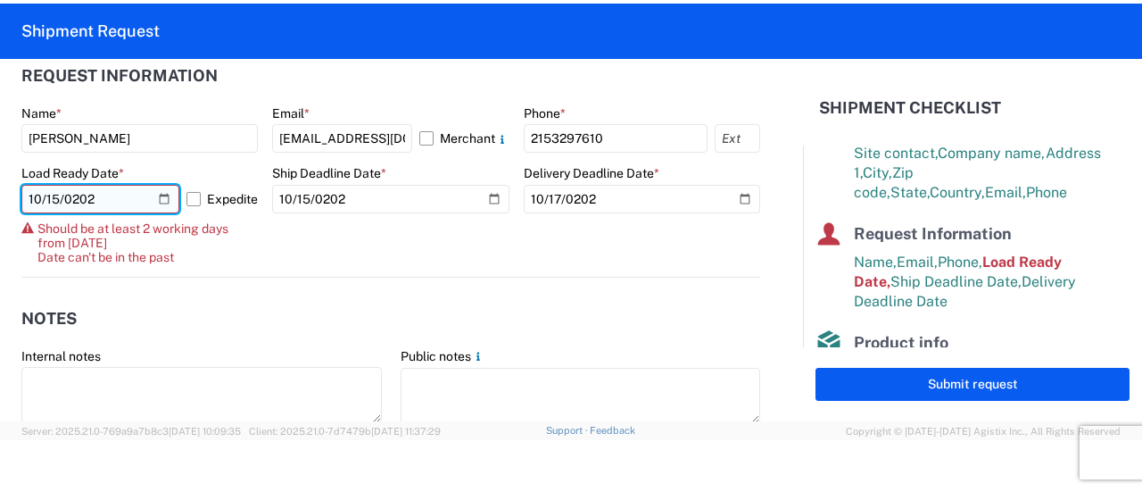
type input "[DATE]"
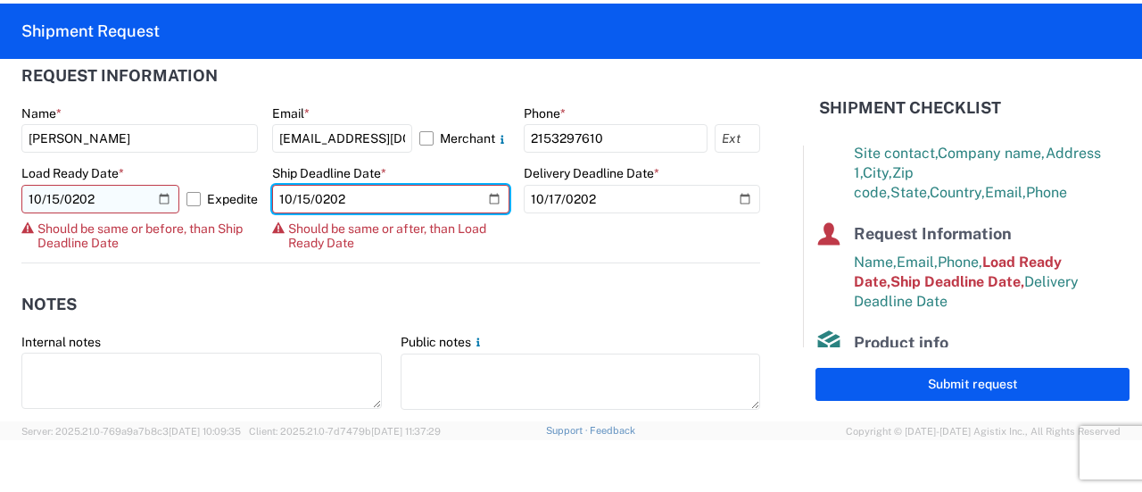
type input "[DATE]"
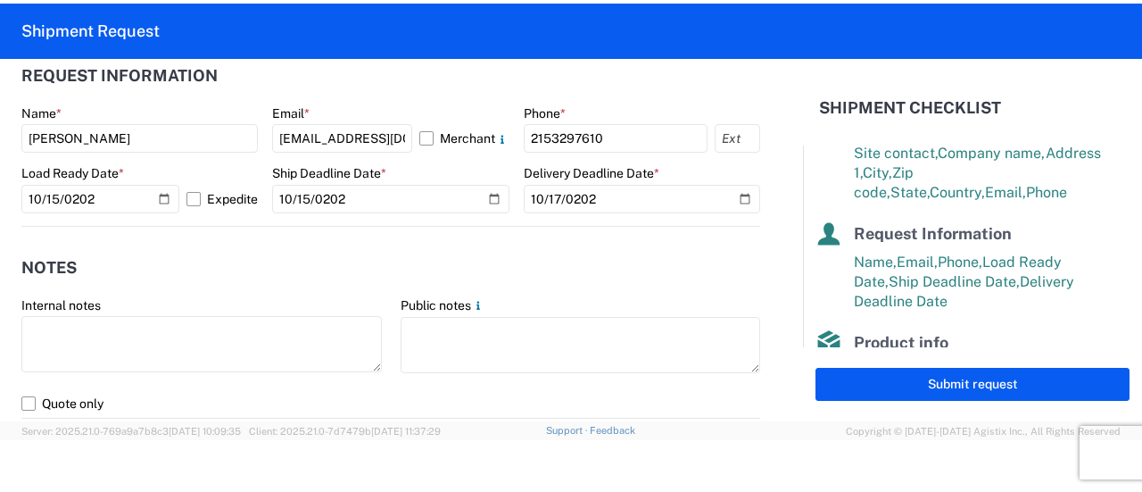
click at [472, 82] on header "Request Information" at bounding box center [390, 76] width 739 height 40
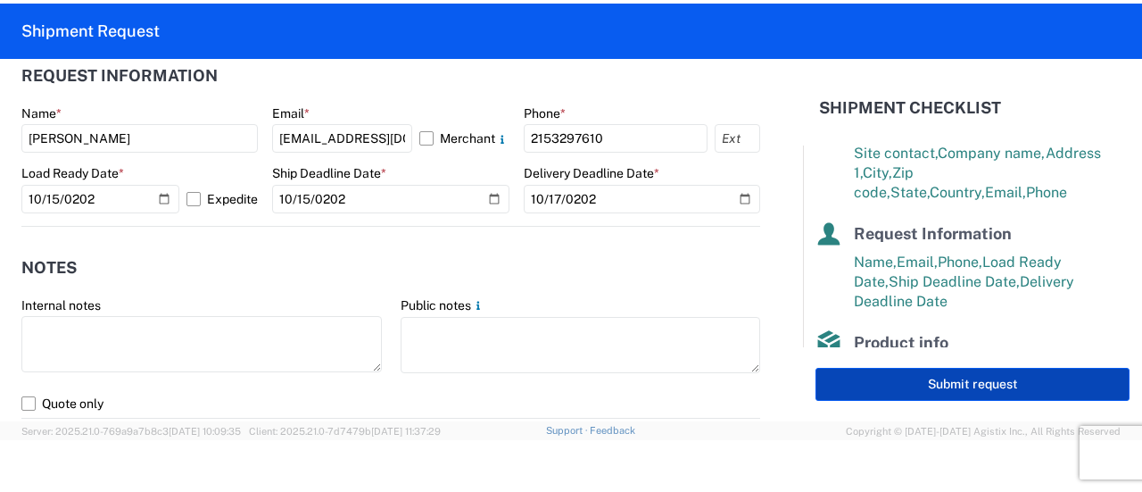
click at [958, 370] on button "Submit request" at bounding box center [973, 384] width 314 height 33
